Goal: Task Accomplishment & Management: Manage account settings

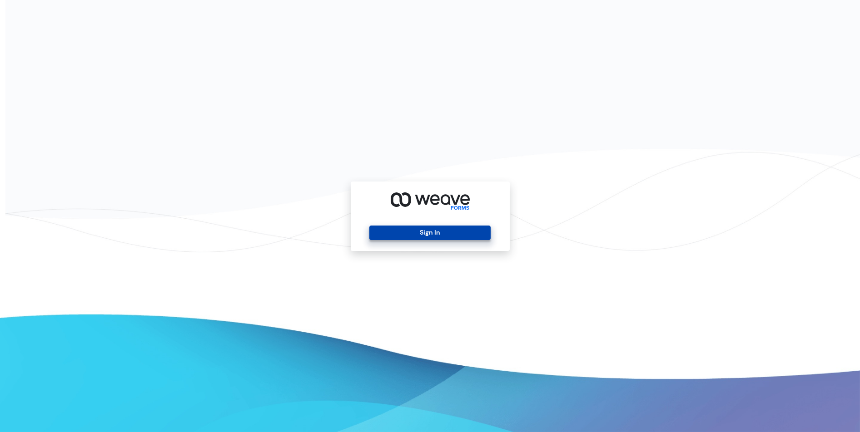
click at [400, 235] on button "Sign In" at bounding box center [429, 233] width 121 height 15
